Goal: Task Accomplishment & Management: Complete application form

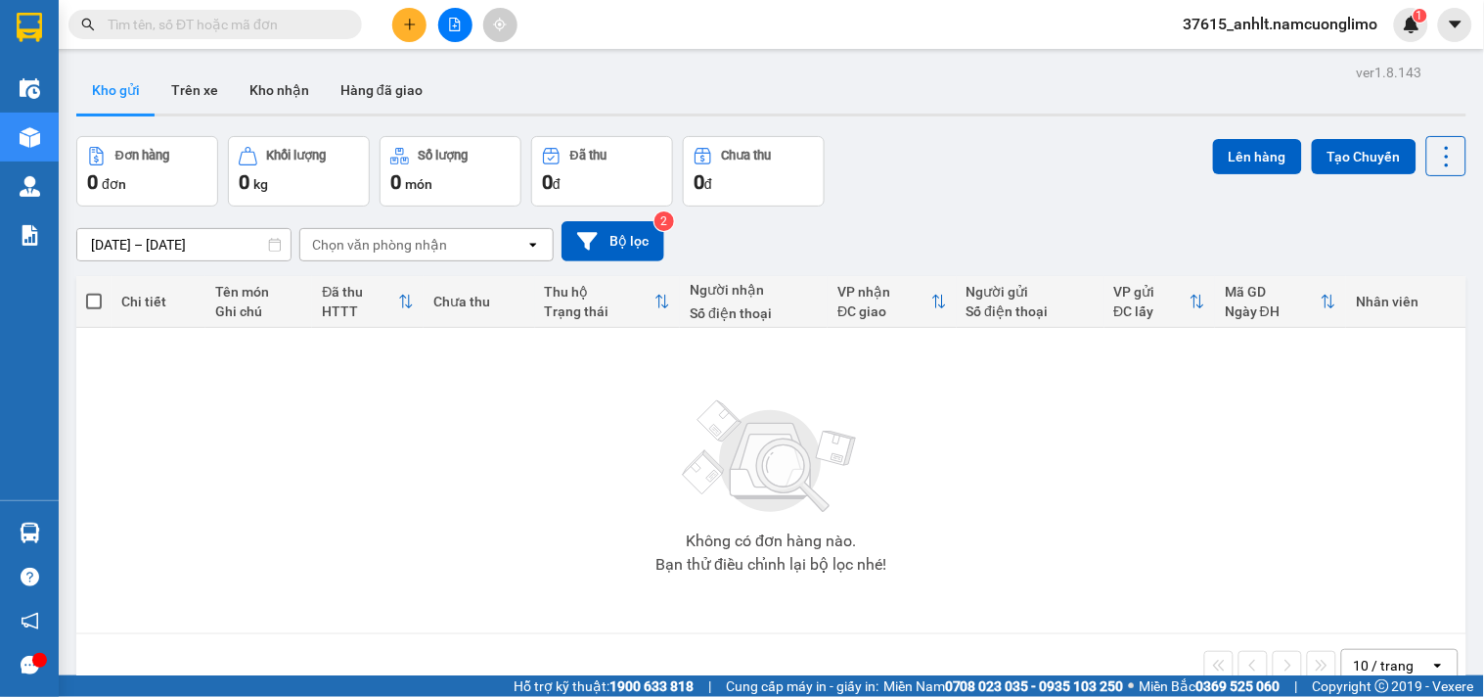
paste input "0877487333"
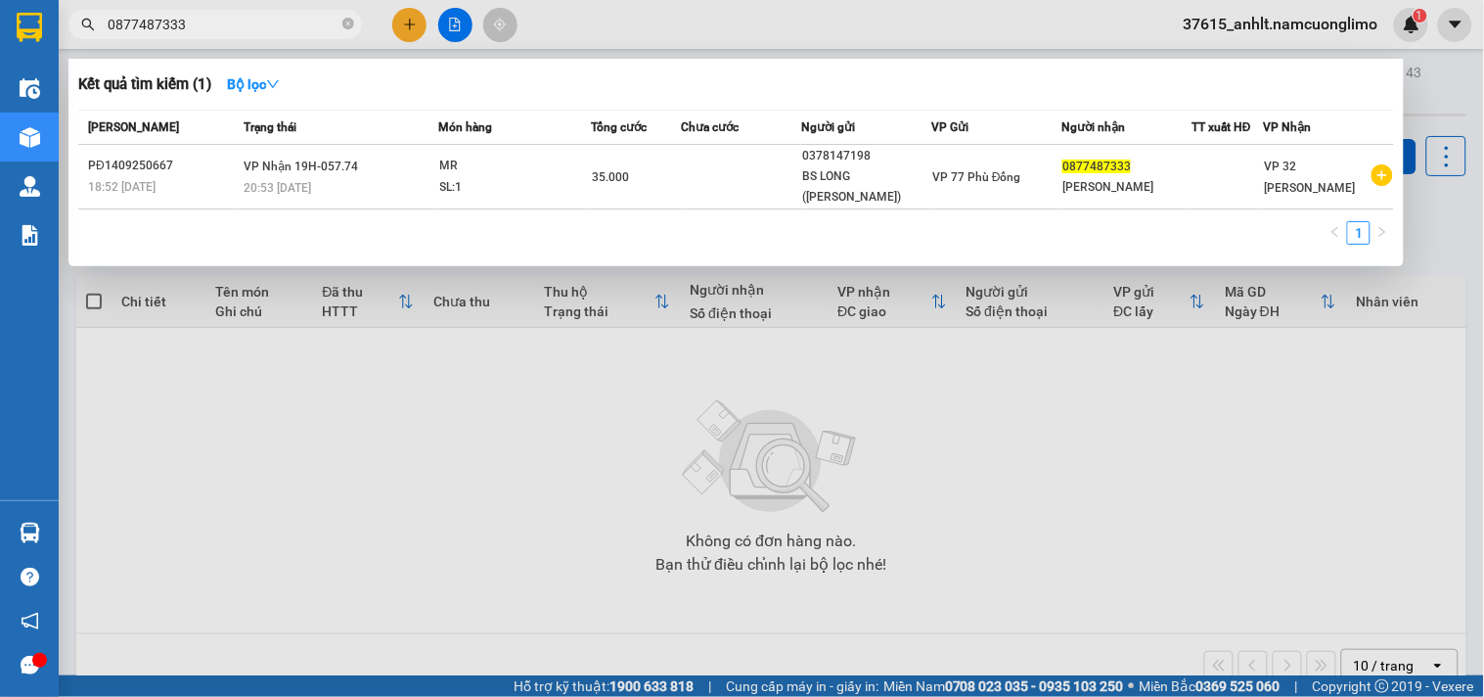
type input "0877487333"
drag, startPoint x: 365, startPoint y: 545, endPoint x: 357, endPoint y: 404, distance: 141.1
click at [365, 544] on div at bounding box center [742, 348] width 1484 height 697
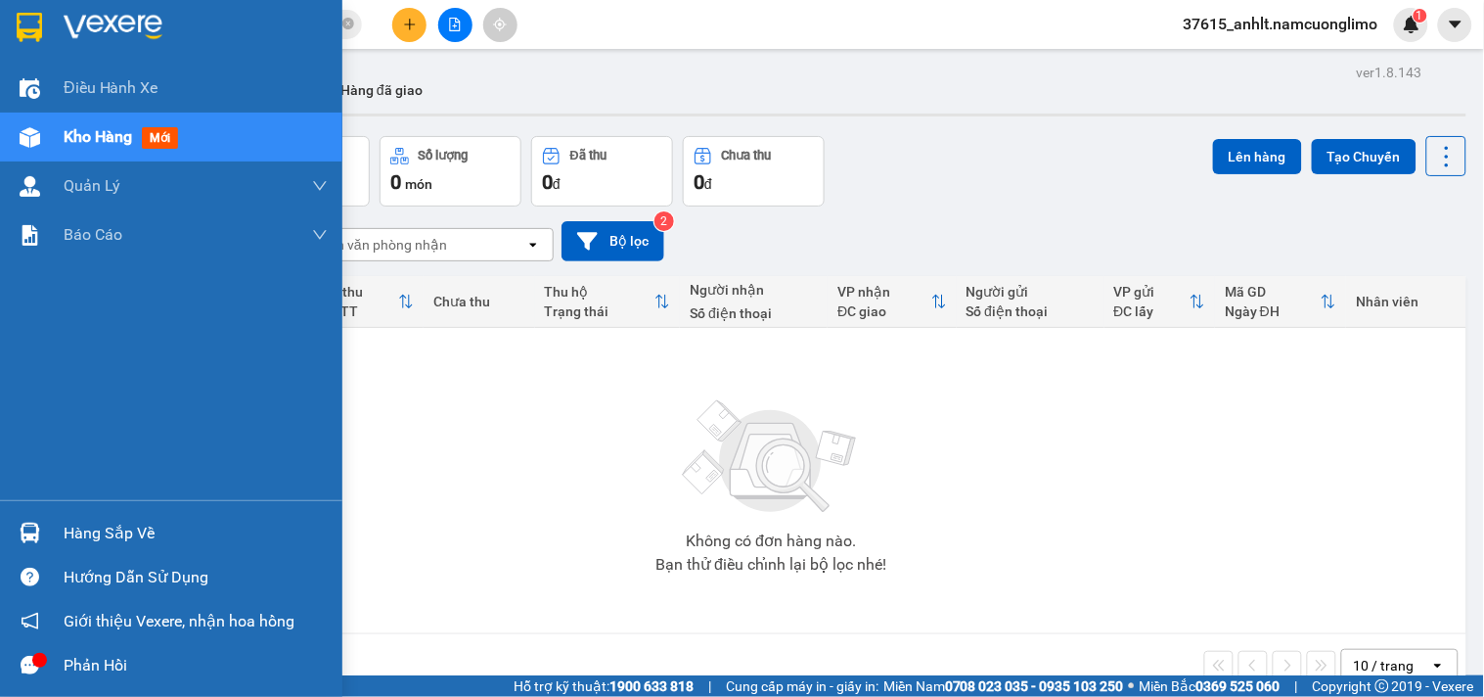
drag, startPoint x: 37, startPoint y: 524, endPoint x: 69, endPoint y: 526, distance: 32.4
click at [37, 524] on img at bounding box center [30, 533] width 21 height 21
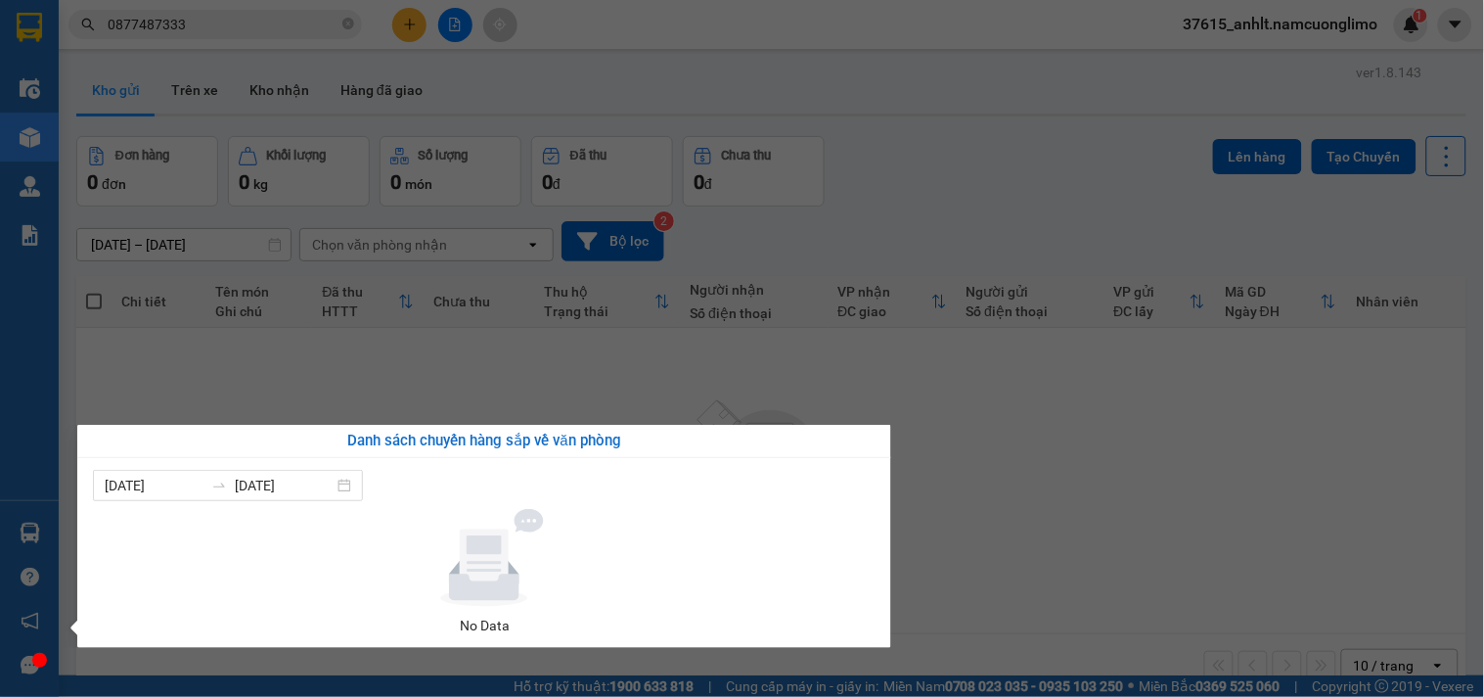
click at [1027, 465] on section "Kết quả tìm kiếm ( 1 ) Bộ lọc Mã ĐH Trạng thái Món hàng Tổng cước Chưa cước Ngư…" at bounding box center [742, 348] width 1484 height 697
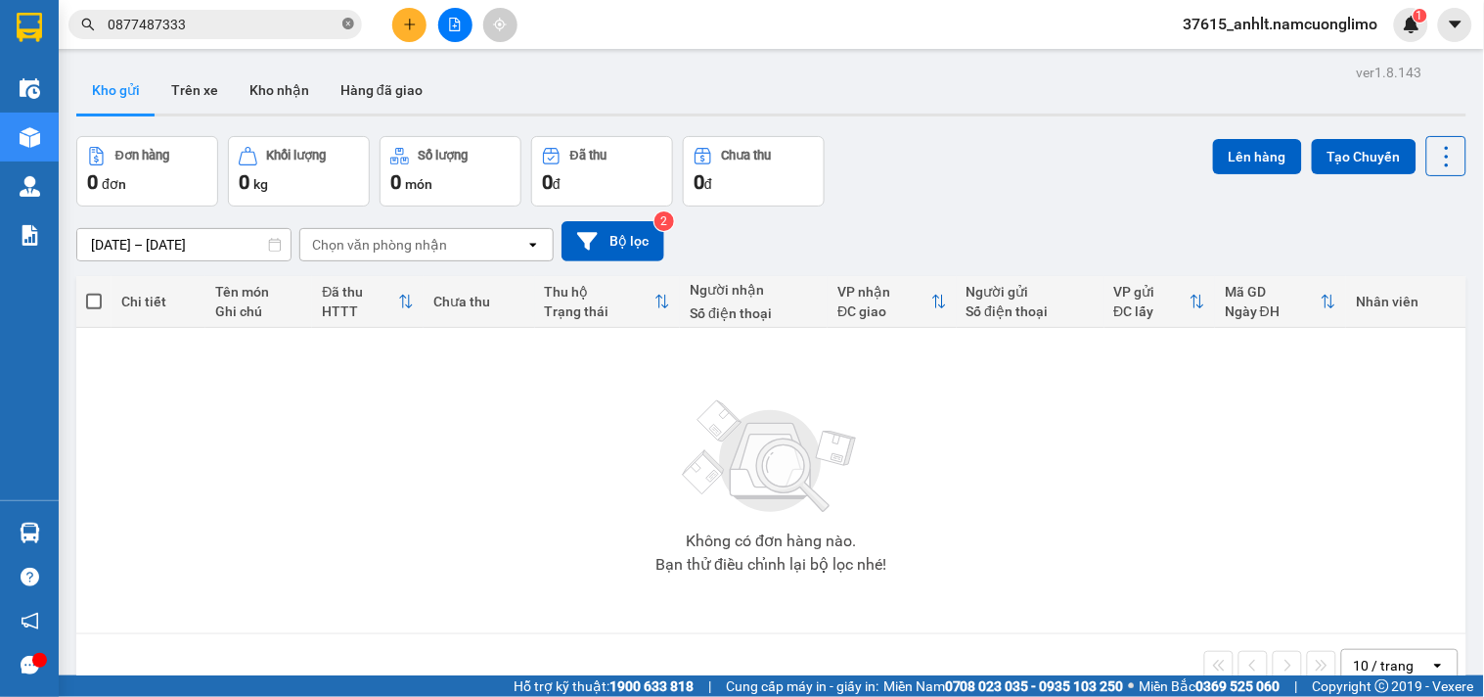
click at [353, 23] on icon "close-circle" at bounding box center [348, 24] width 12 height 12
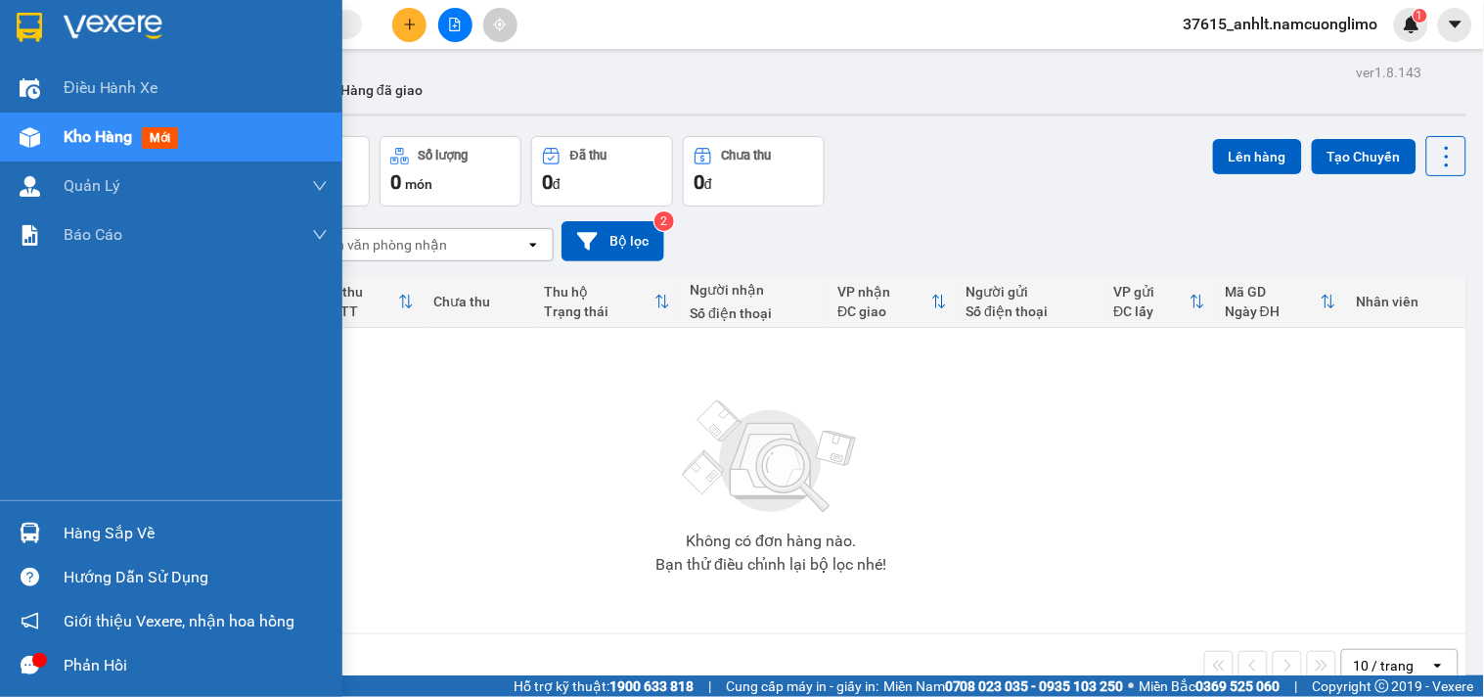
click at [29, 18] on img at bounding box center [29, 27] width 25 height 29
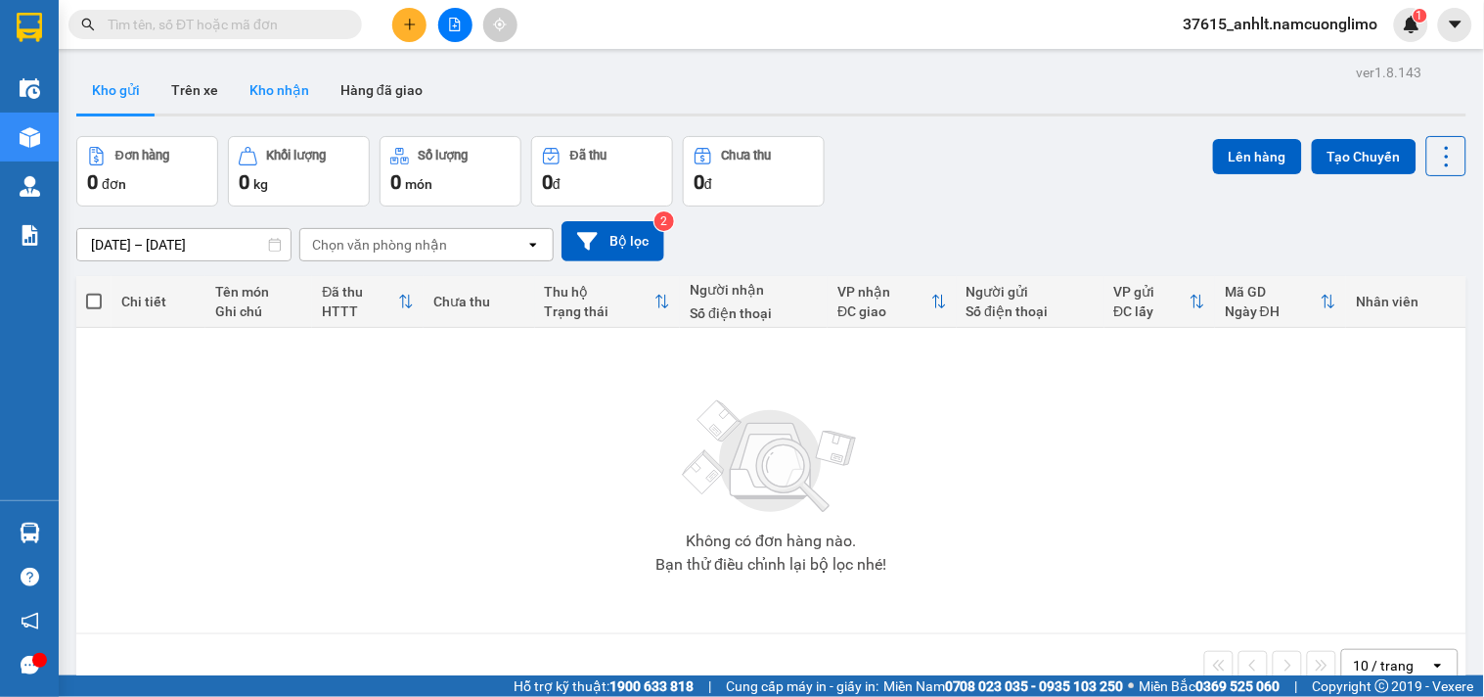
click at [288, 90] on button "Kho nhận" at bounding box center [279, 90] width 91 height 47
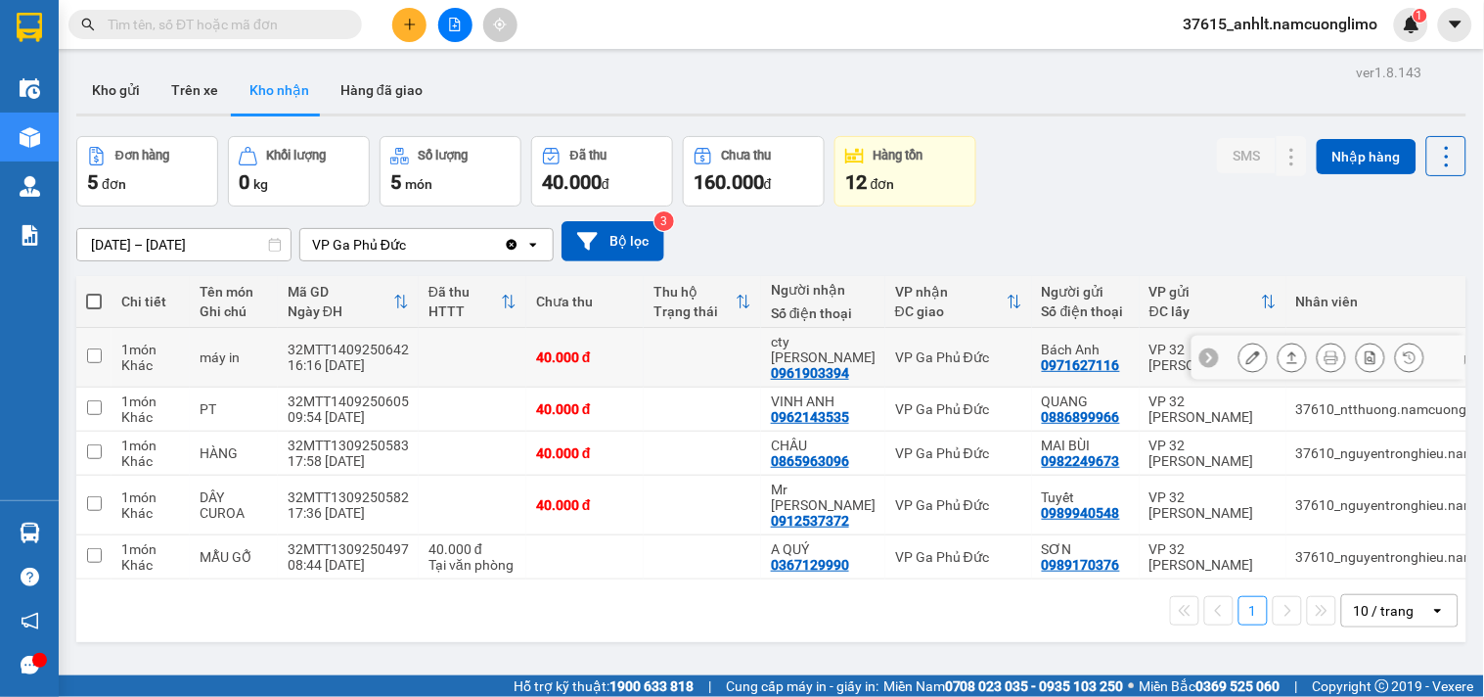
click at [1247, 350] on icon at bounding box center [1254, 357] width 14 height 14
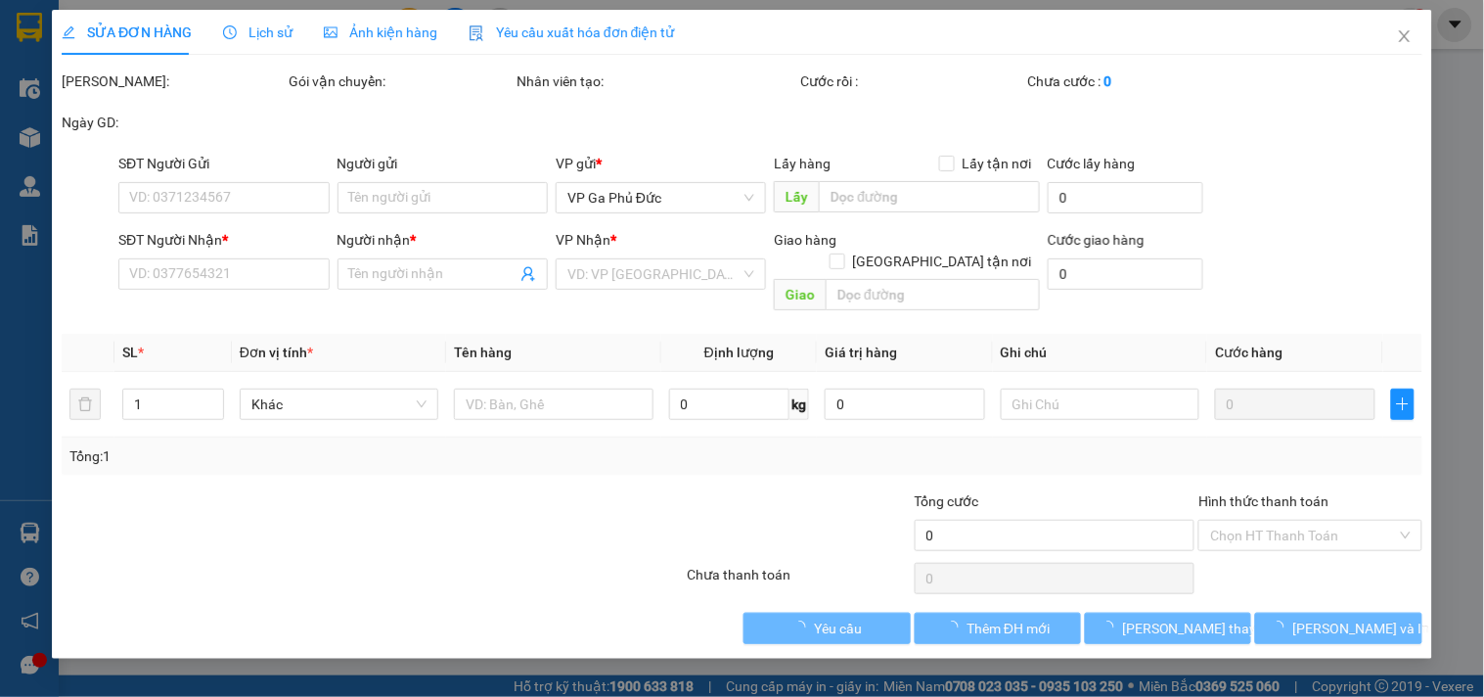
type input "0971627116"
type input "Bách Anh"
type input "0961903394"
type input "cty [PERSON_NAME]"
type input "40.000"
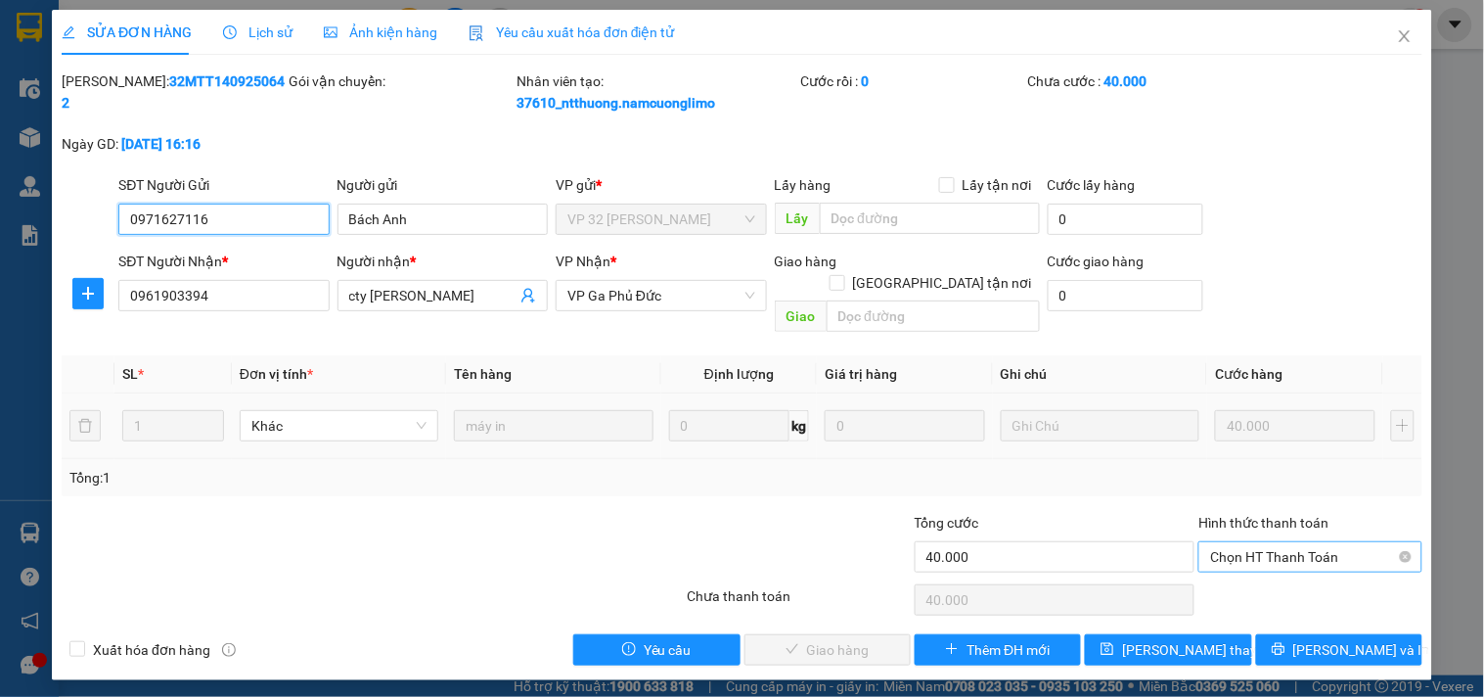
click at [1273, 542] on span "Chọn HT Thanh Toán" at bounding box center [1310, 556] width 200 height 29
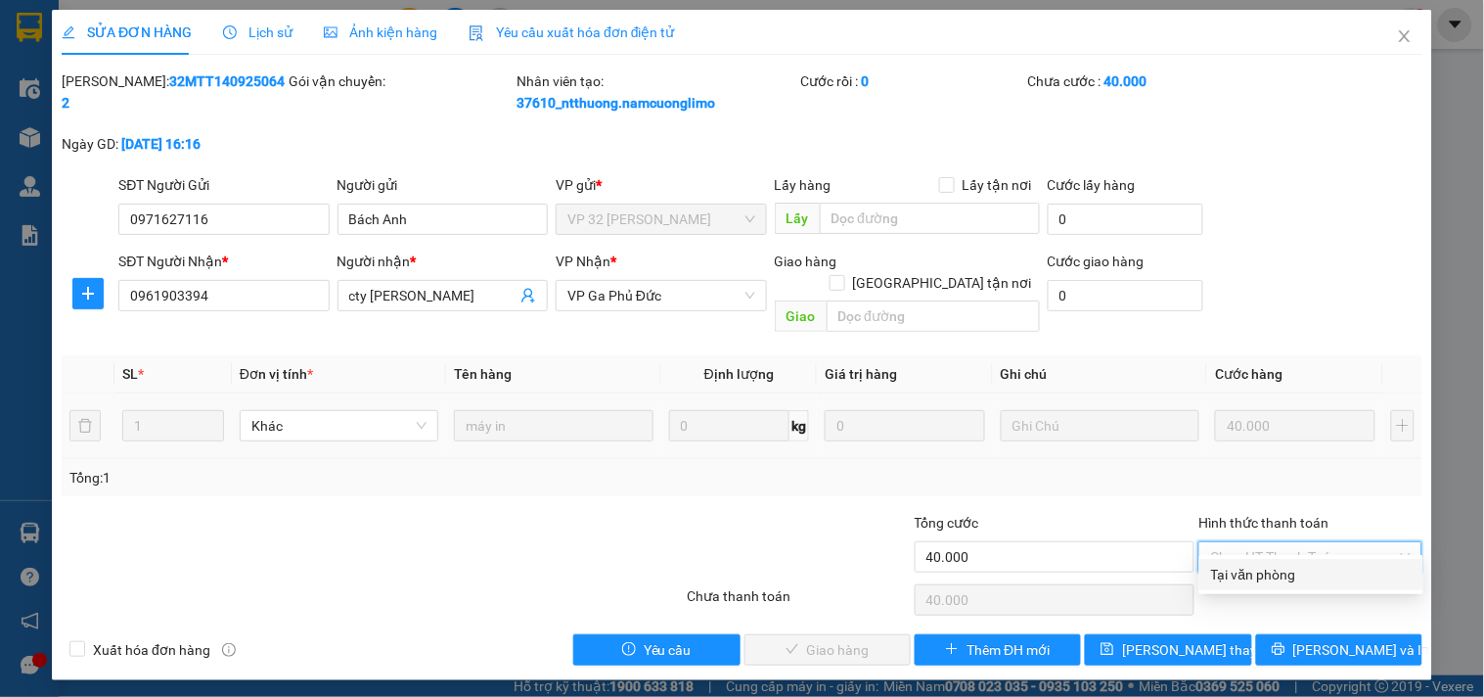
drag, startPoint x: 1264, startPoint y: 575, endPoint x: 920, endPoint y: 661, distance: 354.8
click at [1262, 579] on div "Tại văn phòng" at bounding box center [1311, 575] width 201 height 22
type input "0"
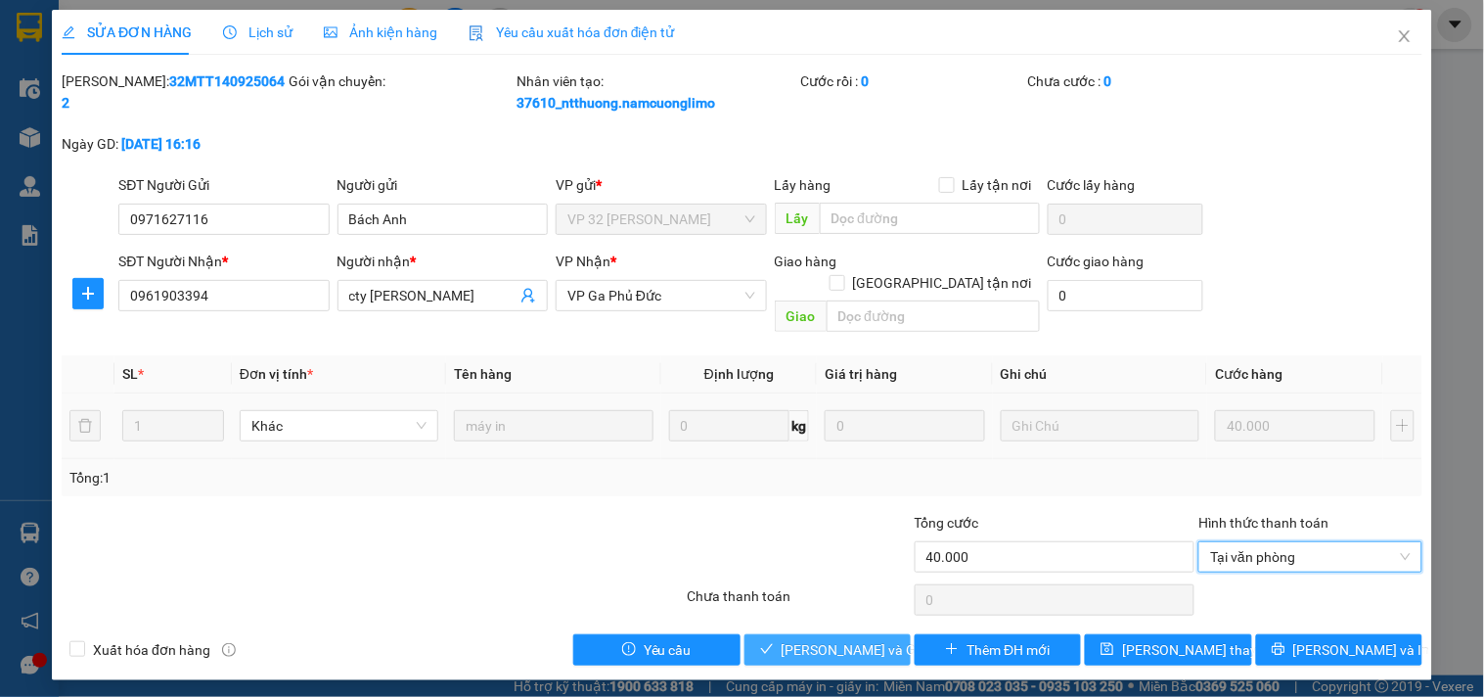
click at [896, 634] on button "[PERSON_NAME] và Giao hàng" at bounding box center [828, 649] width 166 height 31
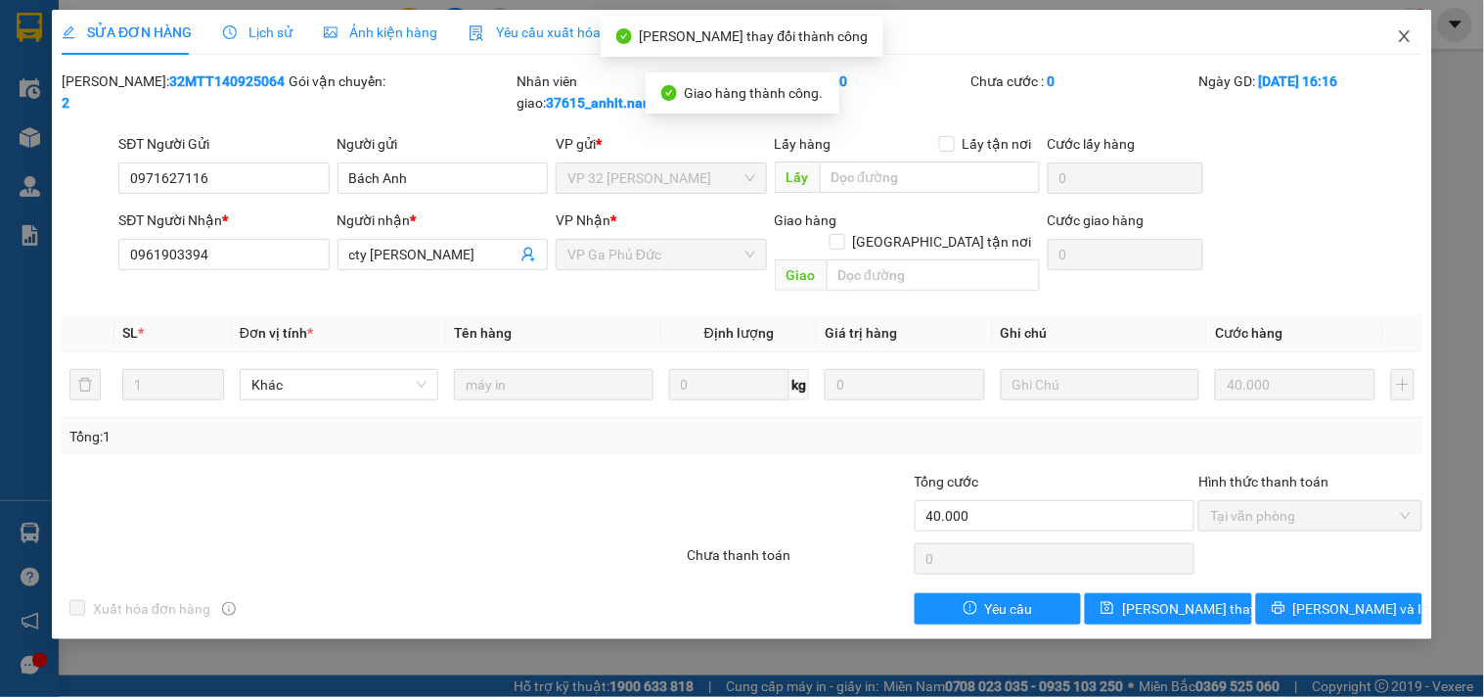
click at [1409, 35] on icon "close" at bounding box center [1405, 36] width 16 height 16
